Goal: Information Seeking & Learning: Compare options

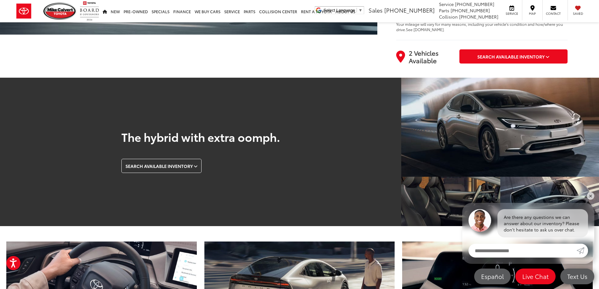
scroll to position [220, 0]
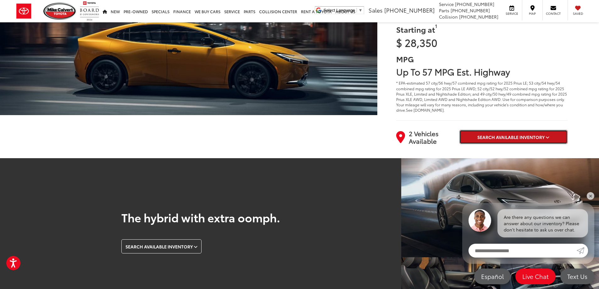
click at [550, 130] on button "Search Available Inventory" at bounding box center [514, 137] width 108 height 14
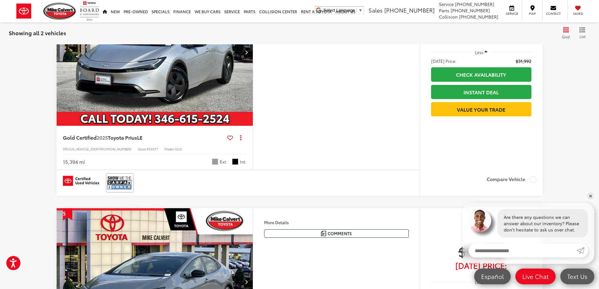
scroll to position [623, 0]
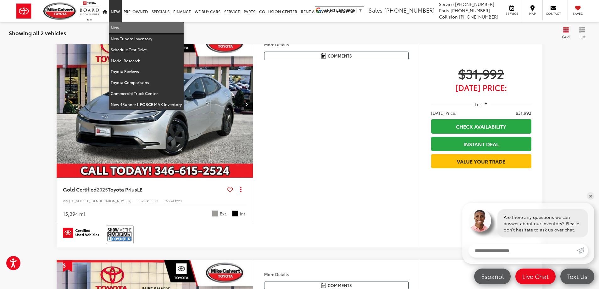
click at [121, 27] on link "New" at bounding box center [146, 27] width 75 height 11
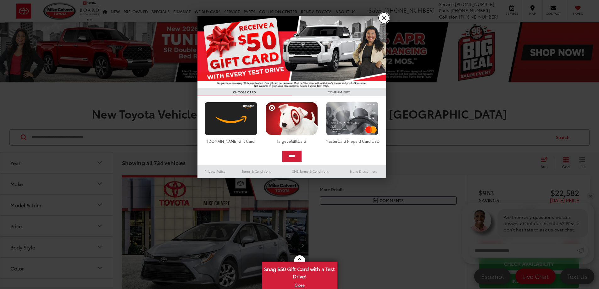
click at [385, 20] on link "X" at bounding box center [384, 18] width 11 height 11
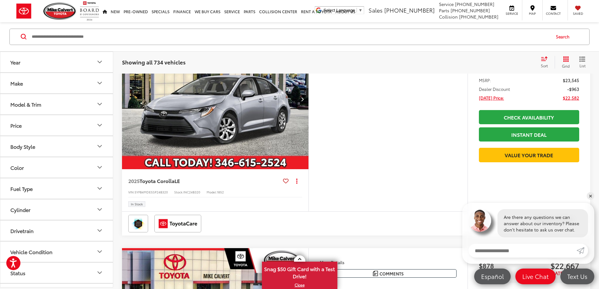
scroll to position [157, 0]
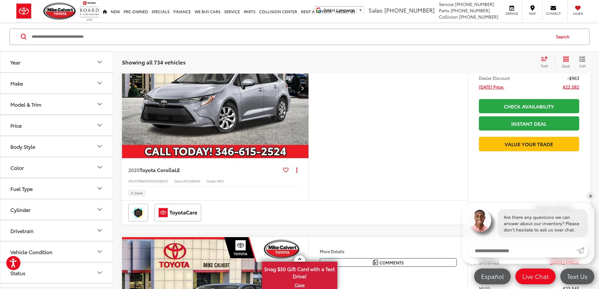
click at [61, 86] on button "Make" at bounding box center [56, 83] width 113 height 20
click at [31, 108] on img at bounding box center [28, 105] width 17 height 15
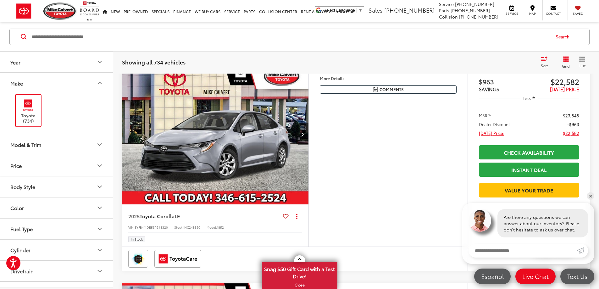
scroll to position [101, 0]
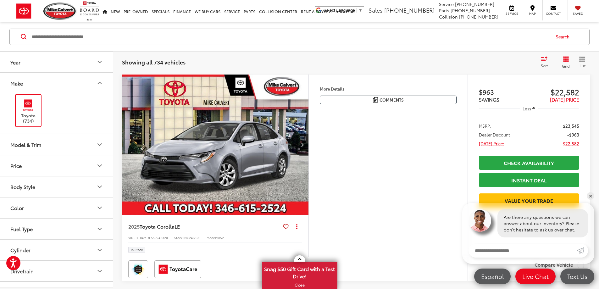
click at [54, 138] on button "Model & Trim" at bounding box center [56, 144] width 113 height 20
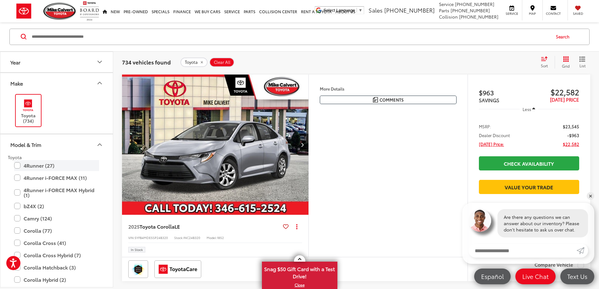
scroll to position [164, 0]
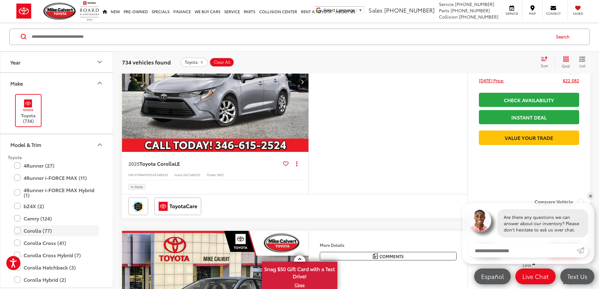
click at [18, 232] on label "Corolla (77)" at bounding box center [56, 230] width 85 height 11
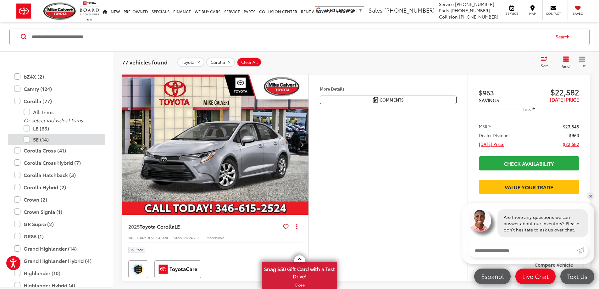
scroll to position [154, 0]
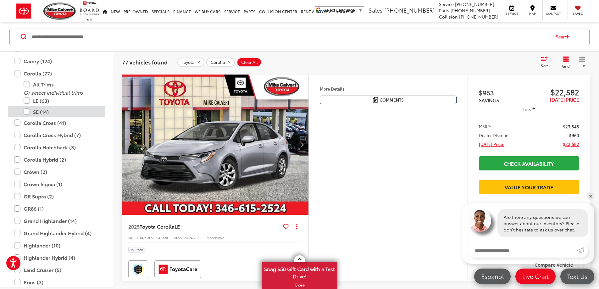
click at [27, 110] on label "SE (14)" at bounding box center [62, 111] width 76 height 11
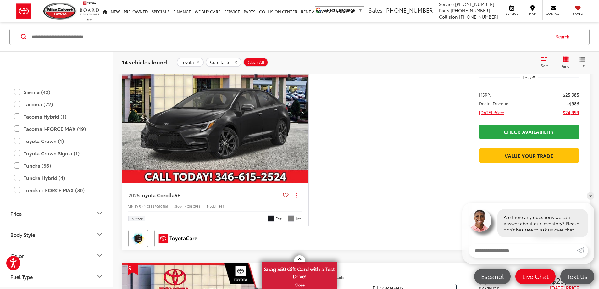
scroll to position [463, 0]
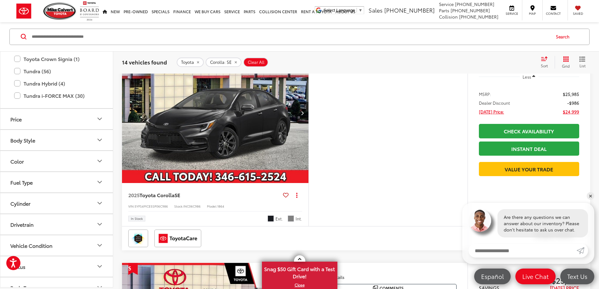
click at [0, 0] on button "More..." at bounding box center [0, 0] width 0 height 0
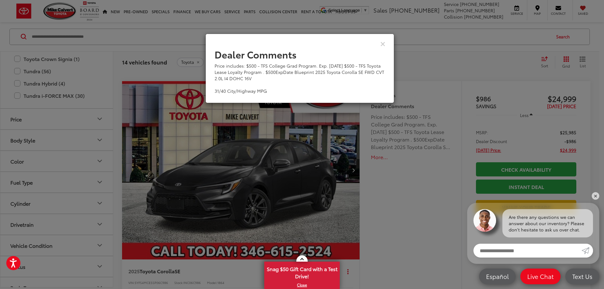
click at [390, 174] on div "Dealer Comments Price includes: $500 - TFS College Grad Program. Exp. [DATE] $5…" at bounding box center [302, 144] width 604 height 289
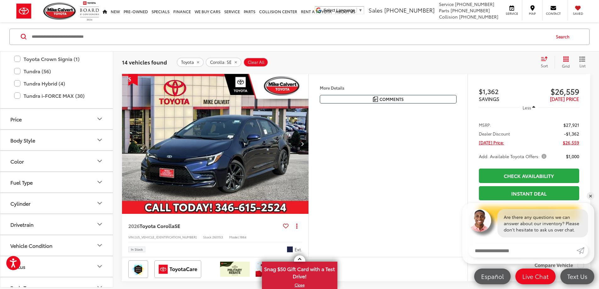
scroll to position [1391, 0]
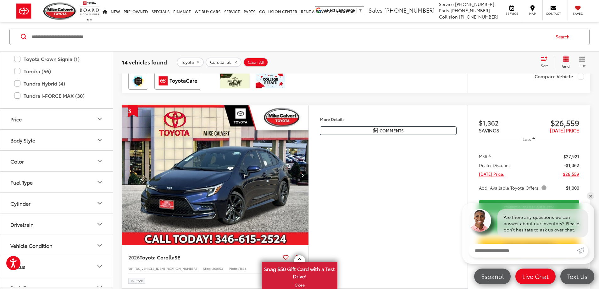
click at [0, 0] on button "More..." at bounding box center [0, 0] width 0 height 0
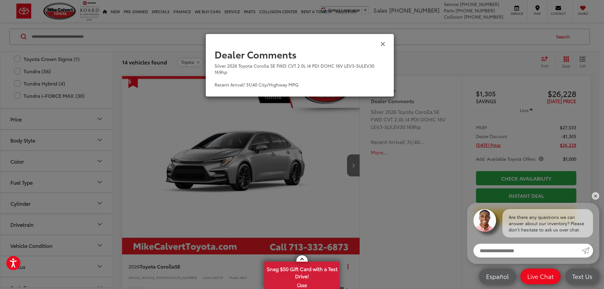
click at [382, 46] on icon "Close" at bounding box center [382, 43] width 5 height 7
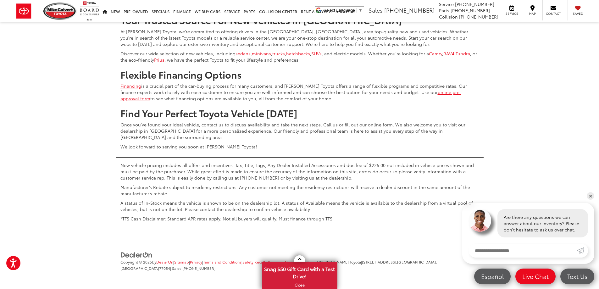
scroll to position [2839, 0]
